Goal: Information Seeking & Learning: Learn about a topic

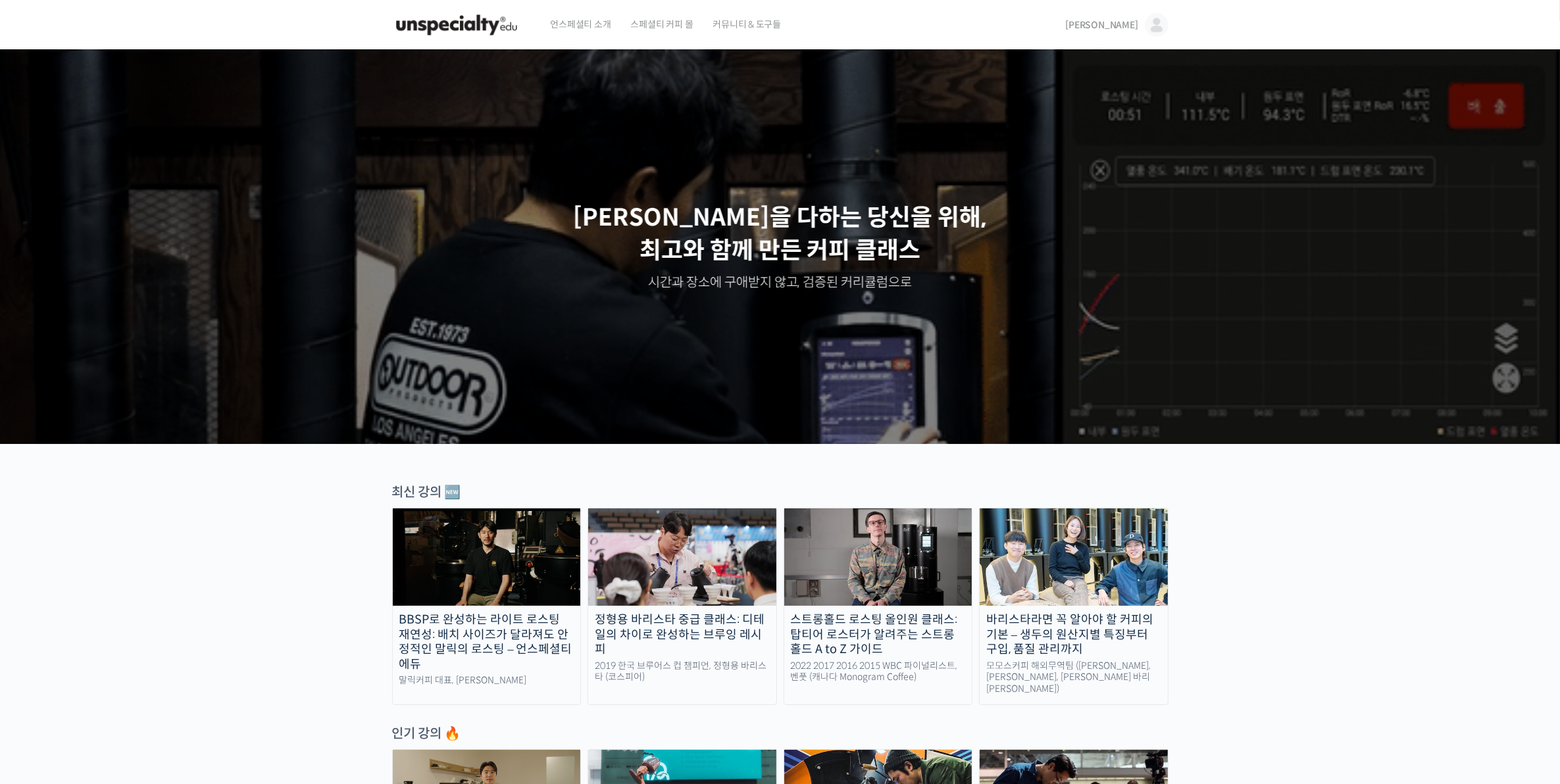
click at [928, 551] on img at bounding box center [878, 557] width 188 height 97
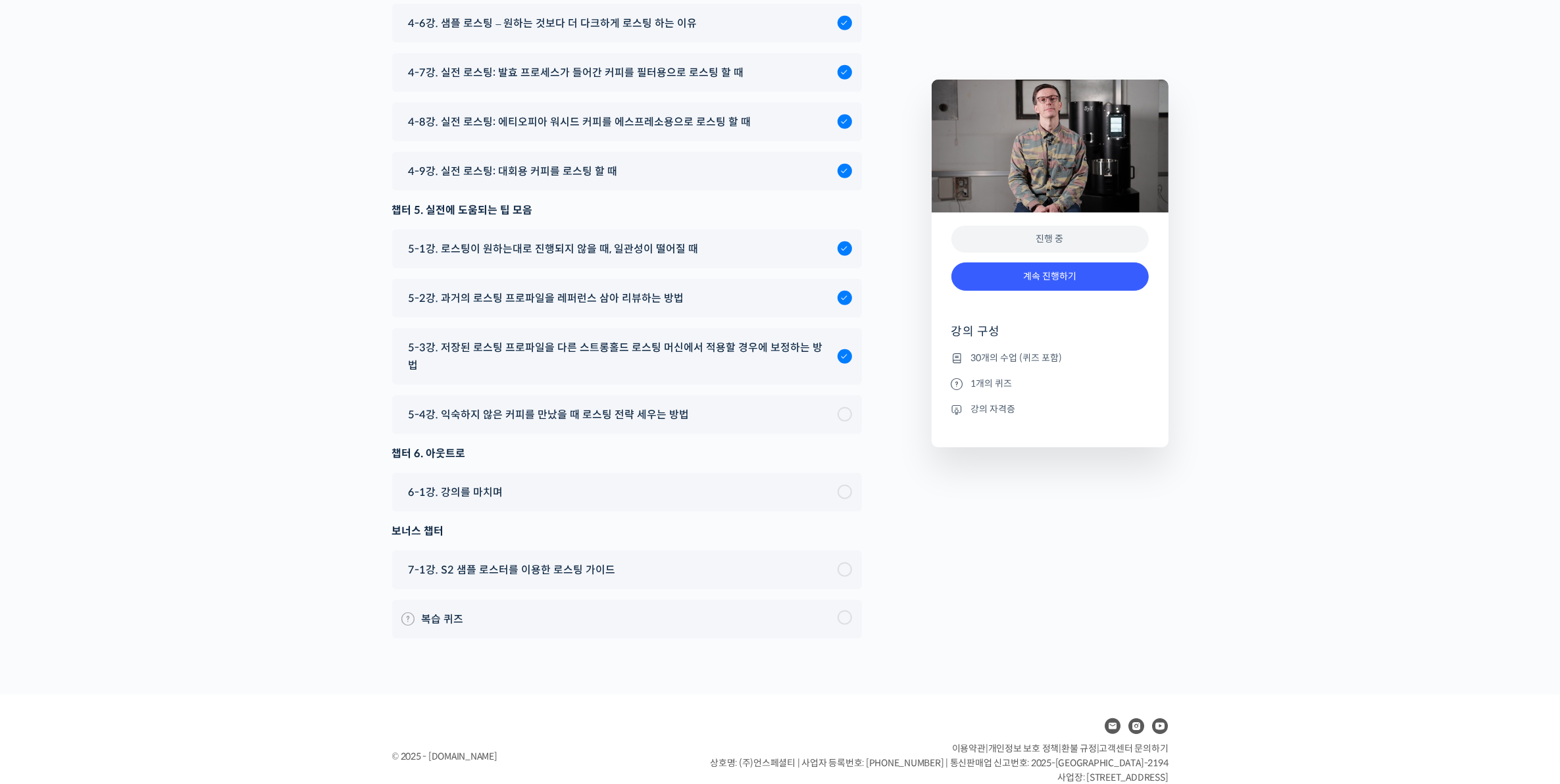
scroll to position [7615, 0]
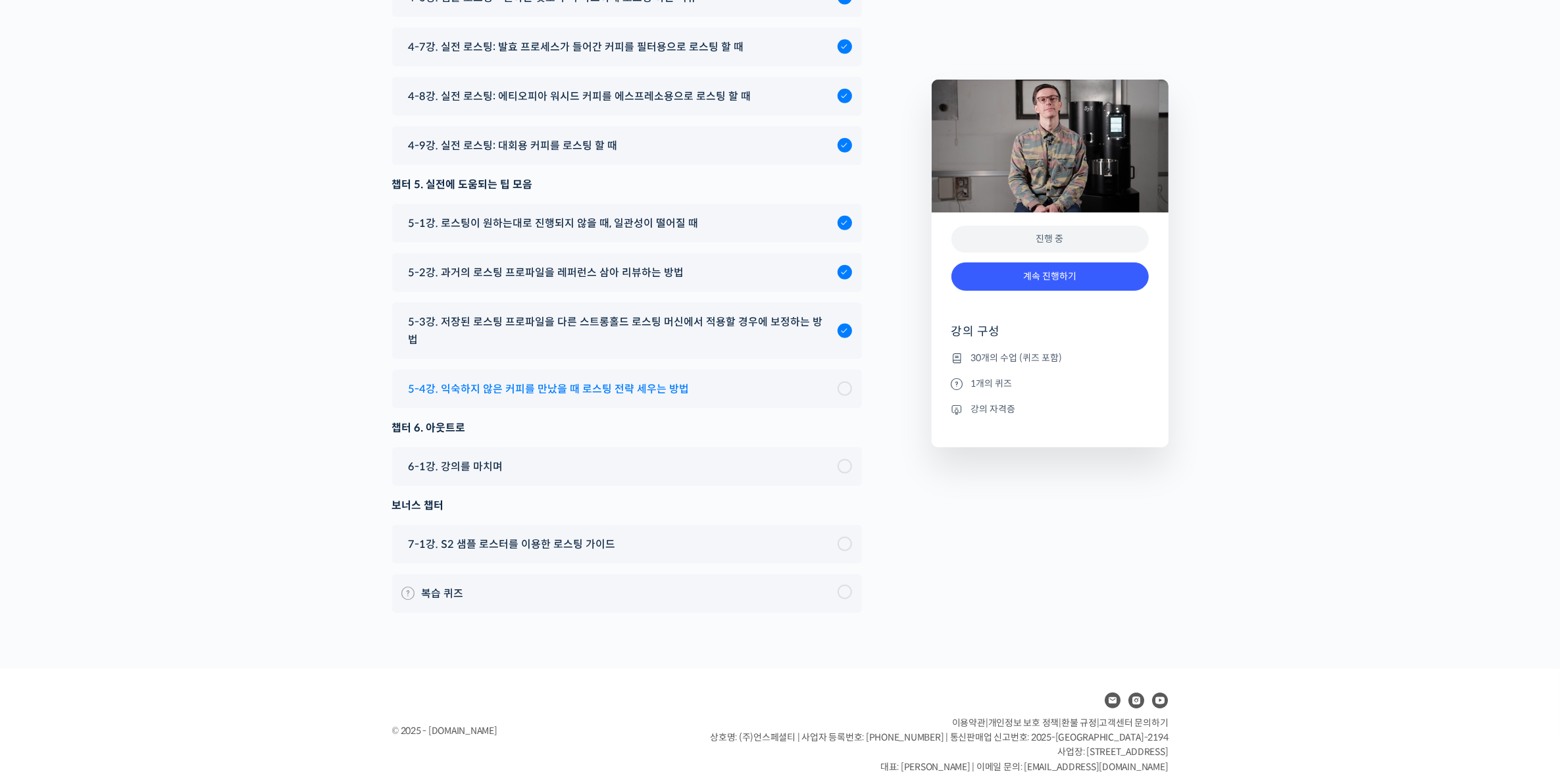
click at [847, 382] on div at bounding box center [845, 389] width 15 height 15
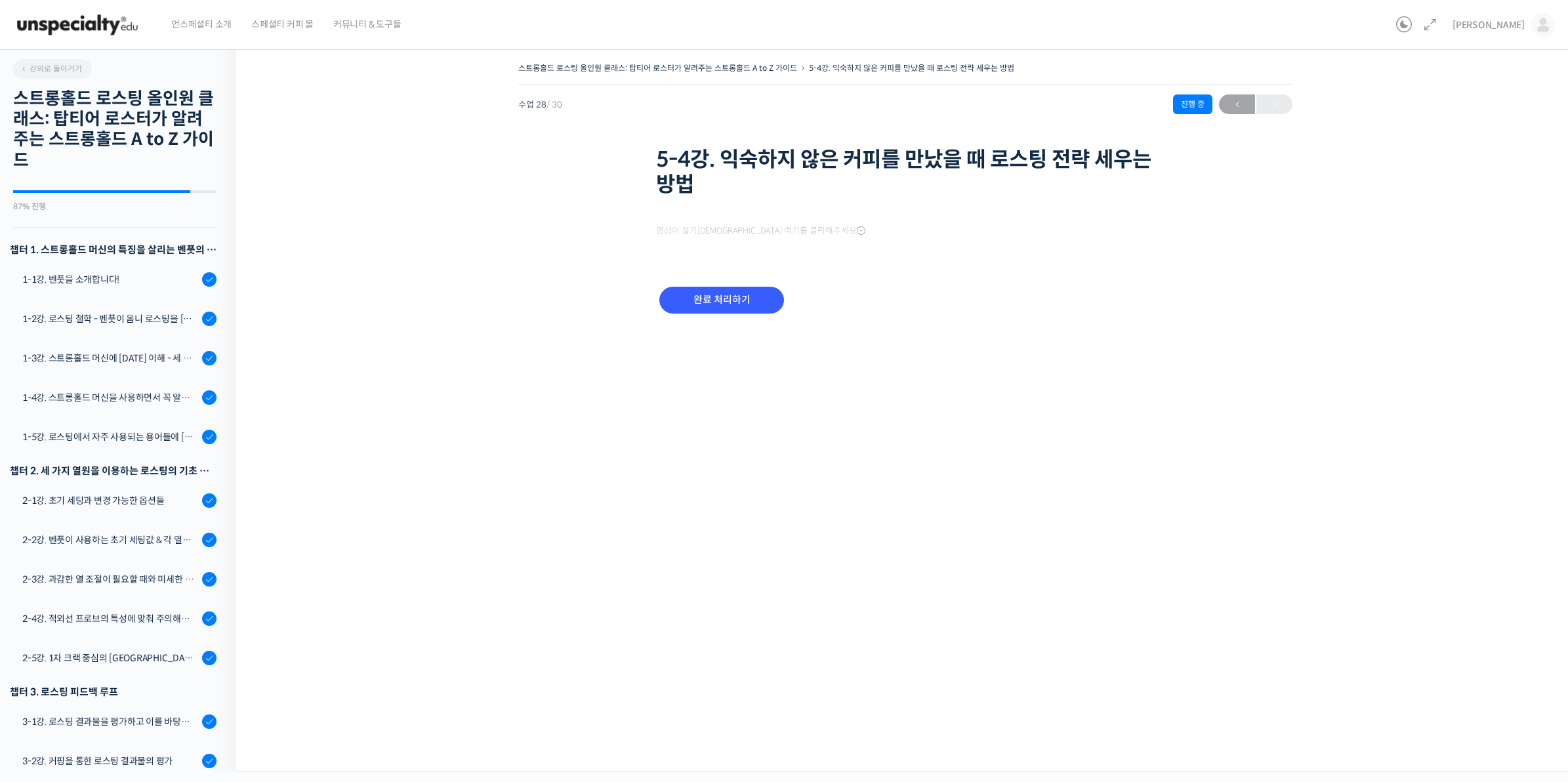
scroll to position [908, 0]
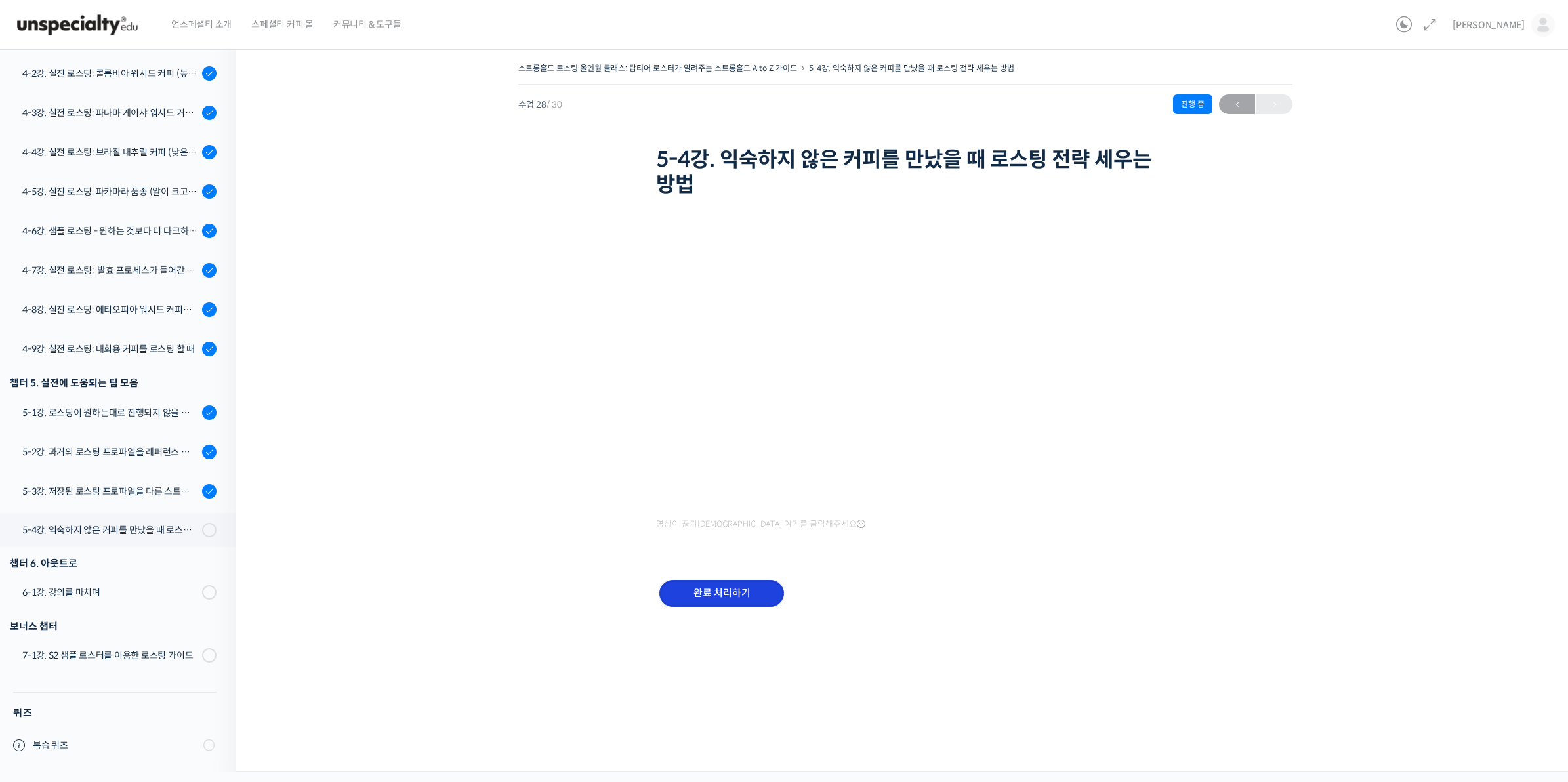
click at [730, 588] on input "완료 처리하기" at bounding box center [721, 593] width 125 height 27
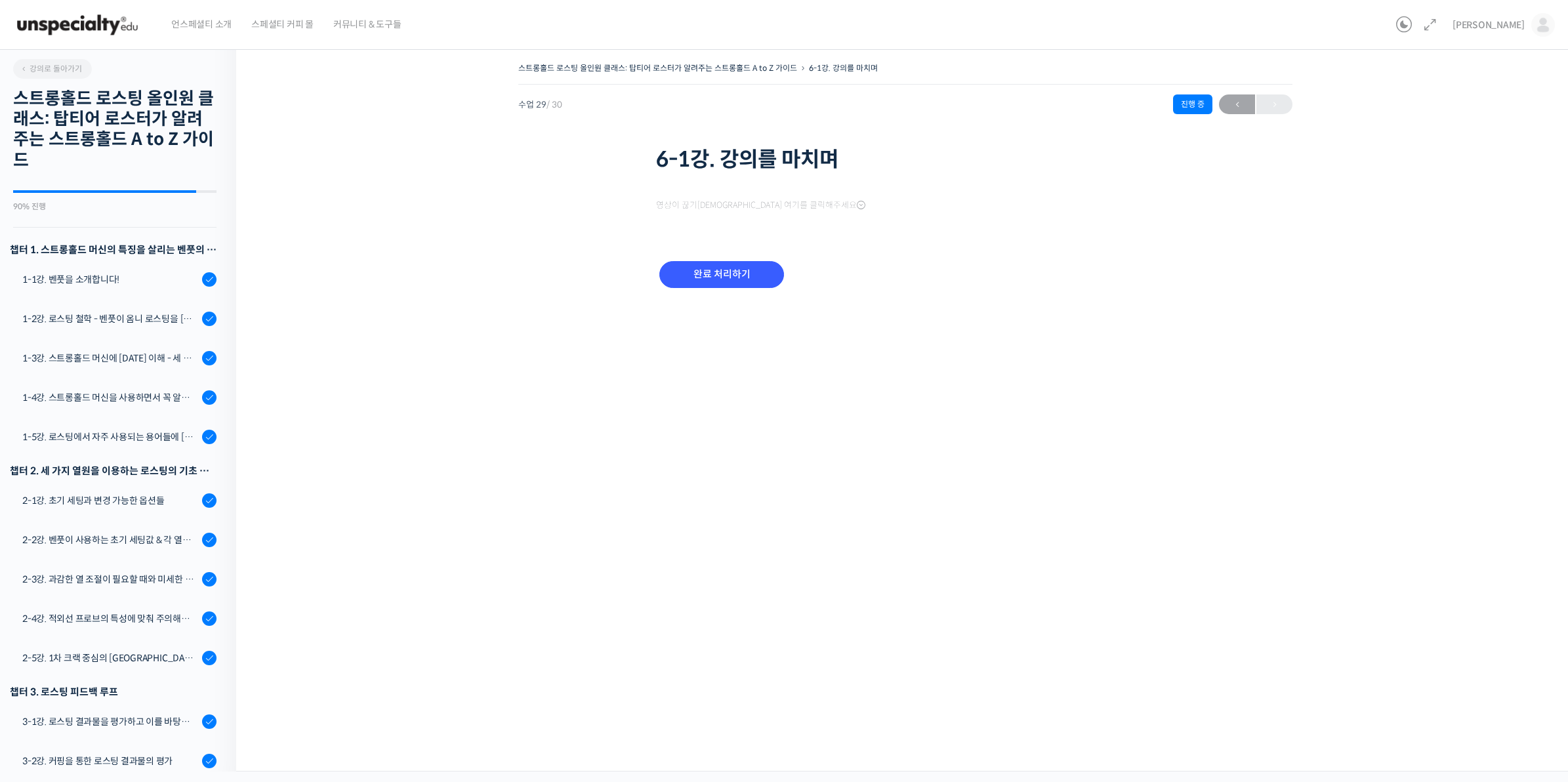
scroll to position [909, 0]
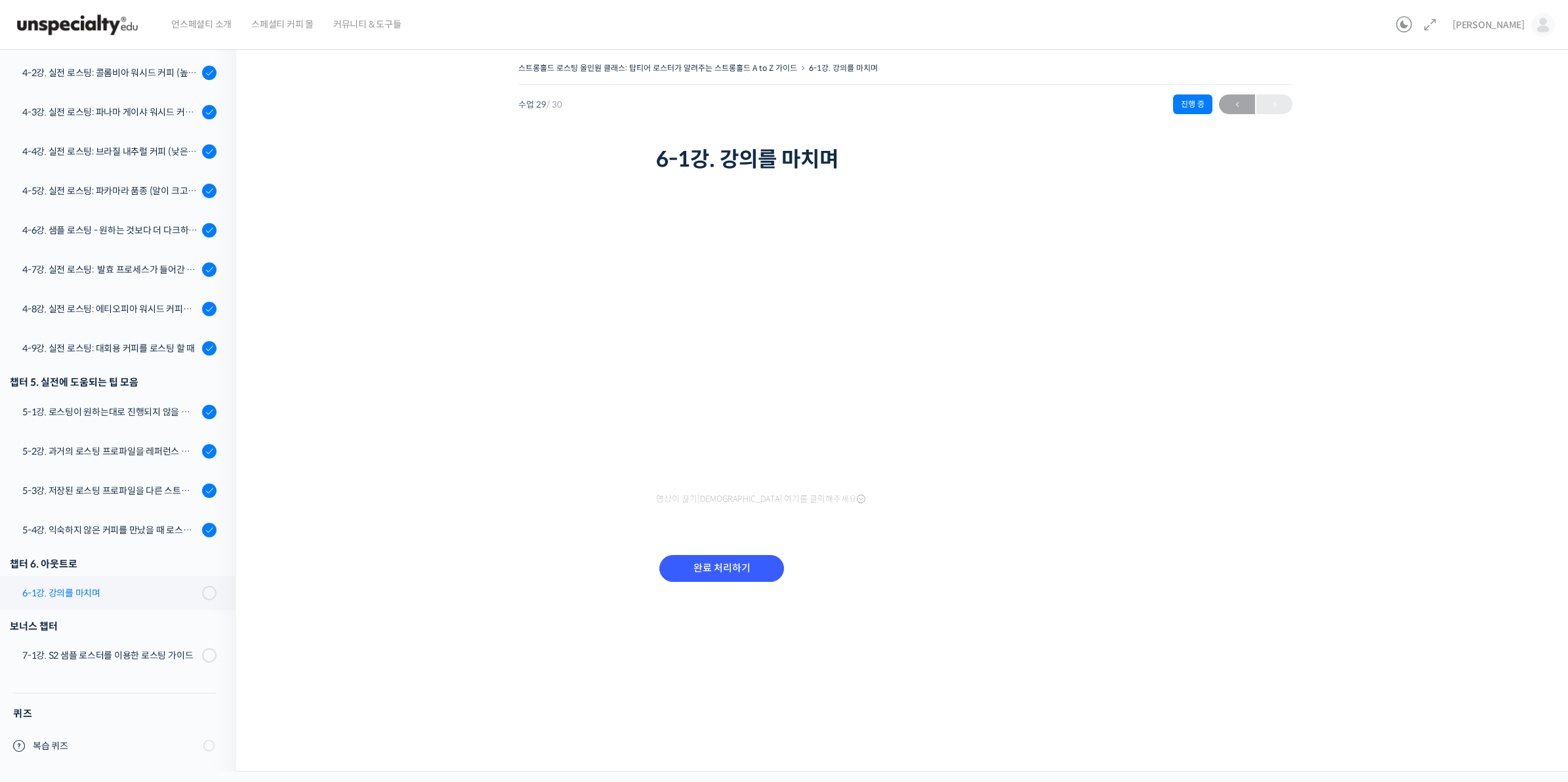
click at [128, 601] on link "6-1강. 강의를 마치며" at bounding box center [114, 593] width 243 height 34
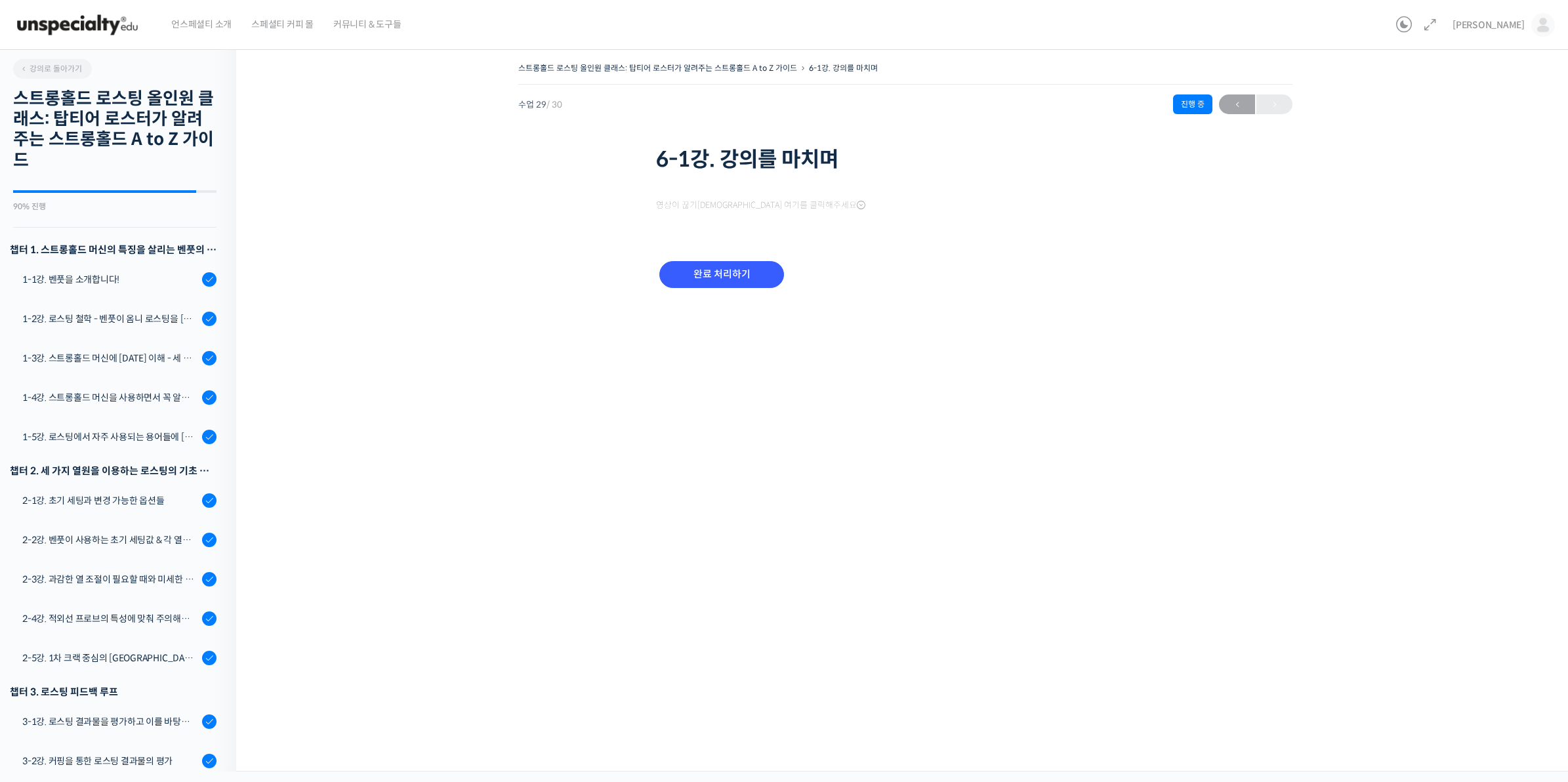
scroll to position [909, 0]
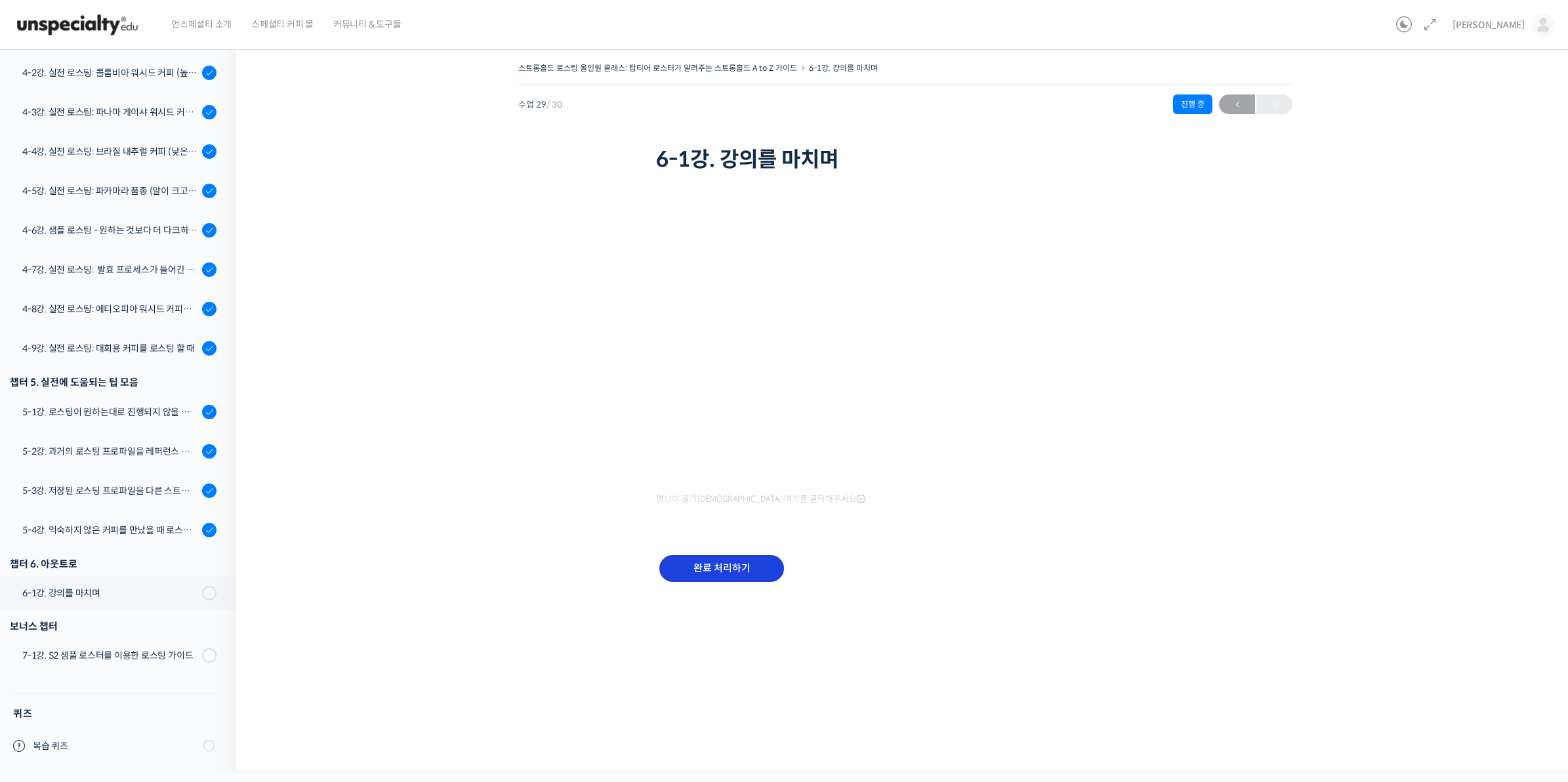
click at [738, 574] on input "완료 처리하기" at bounding box center [721, 568] width 125 height 27
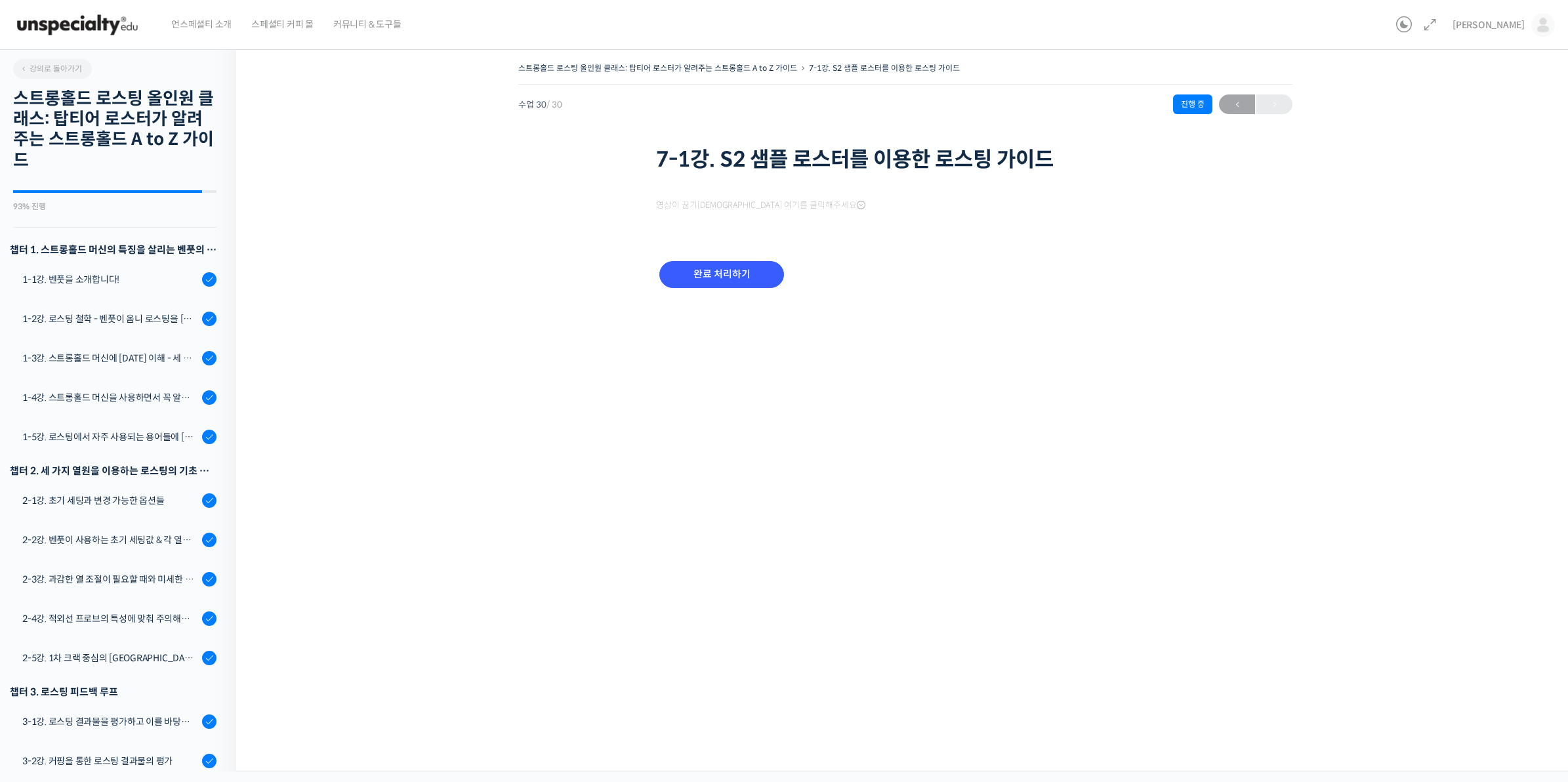
scroll to position [910, 0]
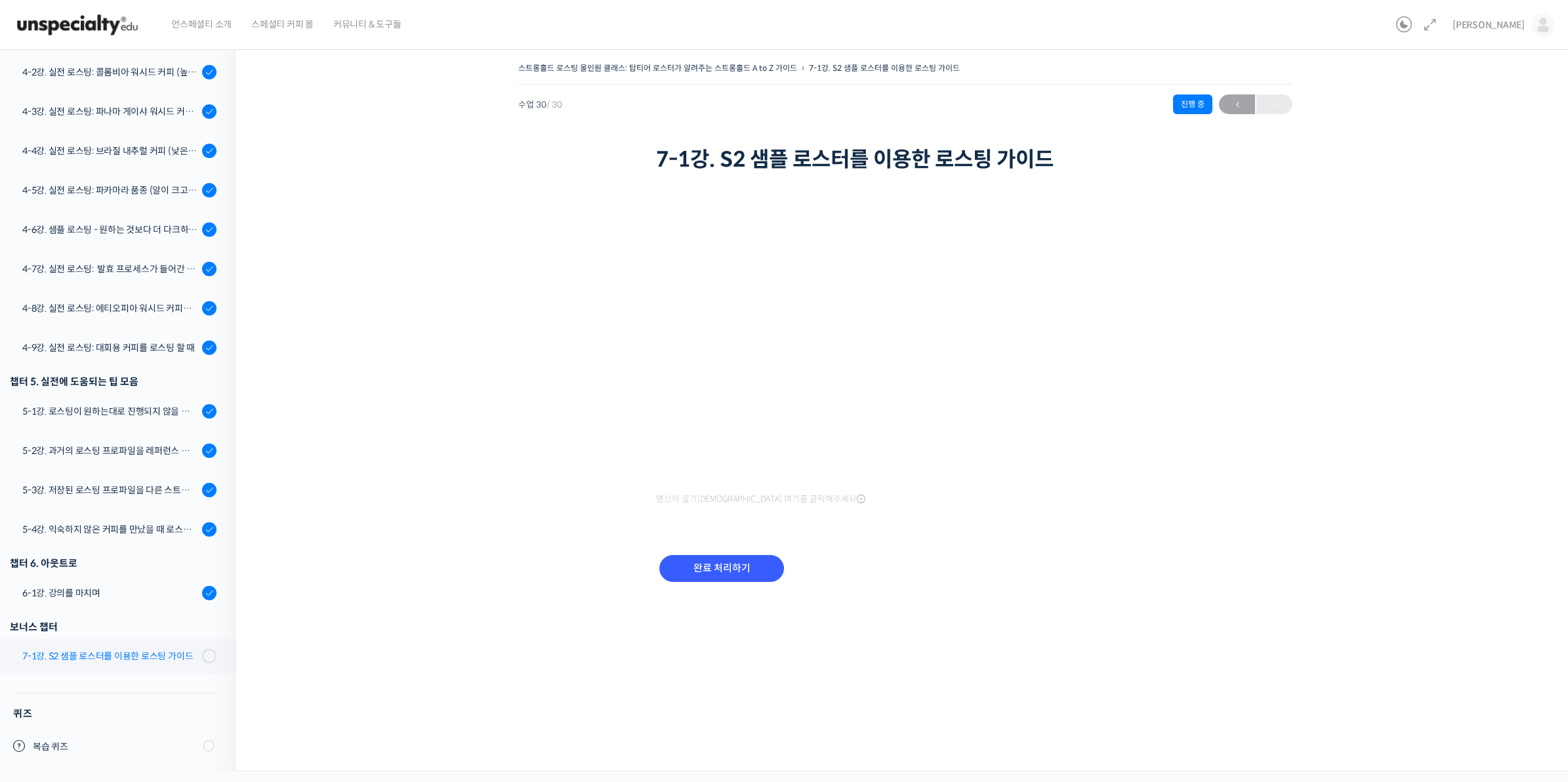
click at [126, 649] on div "7-1강. S2 샘플 로스터를 이용한 로스팅 가이드" at bounding box center [110, 656] width 176 height 15
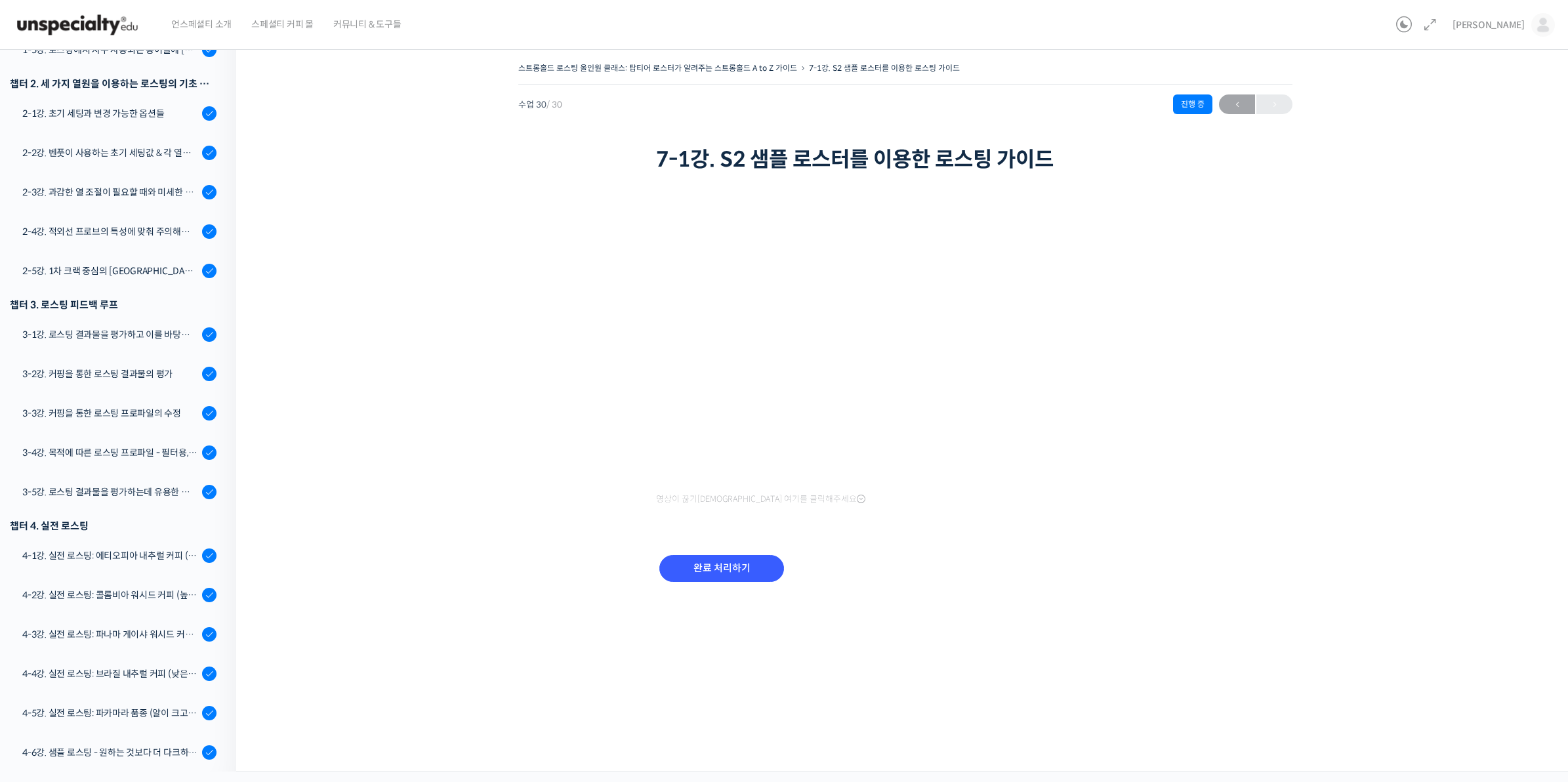
scroll to position [479, 0]
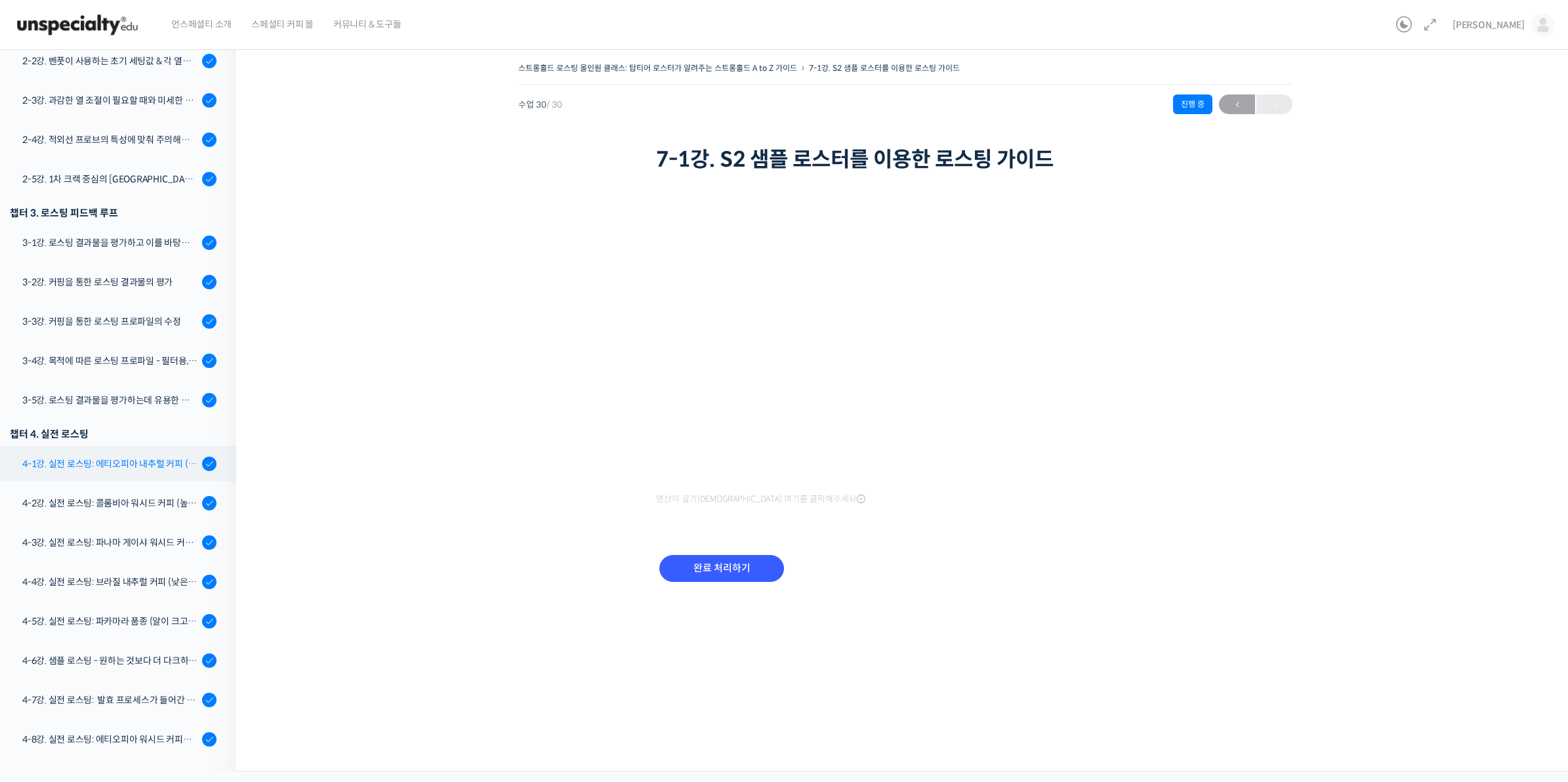
click at [144, 469] on div "4-1강. 실전 로스팅: 에티오피아 내추럴 커피 (당분이 많이 포함되어 있고 색이 고르지 않은 경우)" at bounding box center [110, 464] width 176 height 15
